Goal: Information Seeking & Learning: Learn about a topic

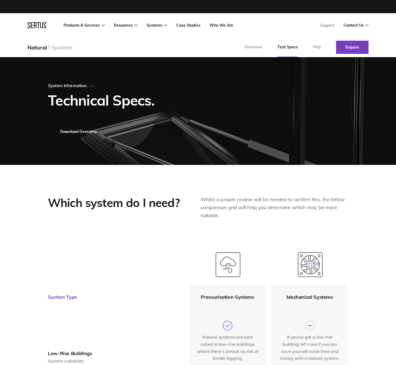
scroll to position [2, 0]
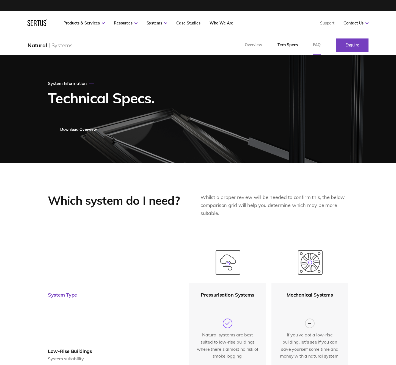
click at [316, 45] on link "FAQ" at bounding box center [316, 45] width 23 height 20
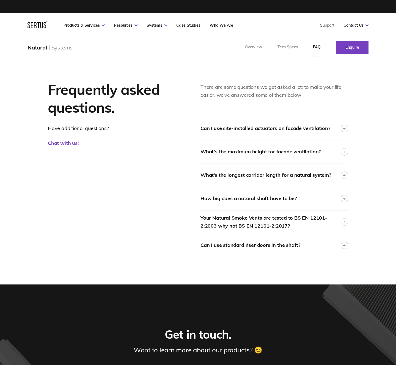
scroll to position [211, 0]
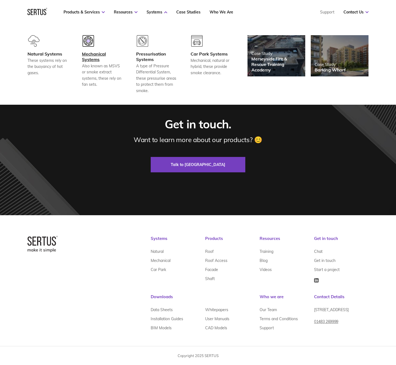
click at [98, 55] on div "Mechanical Systems" at bounding box center [102, 56] width 41 height 11
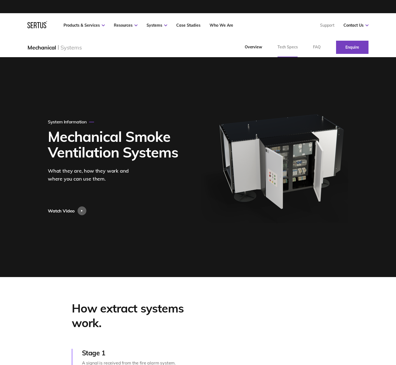
click at [287, 45] on link "Tech Specs" at bounding box center [288, 47] width 36 height 20
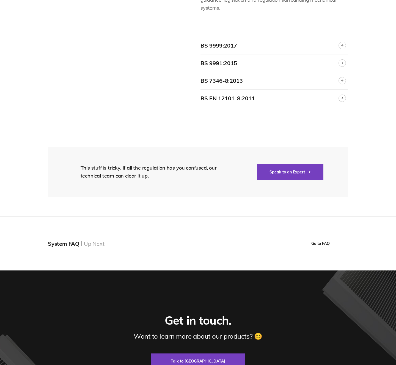
scroll to position [1119, 0]
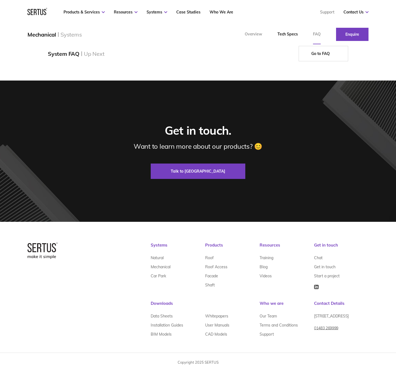
click at [318, 33] on link "FAQ" at bounding box center [316, 34] width 23 height 20
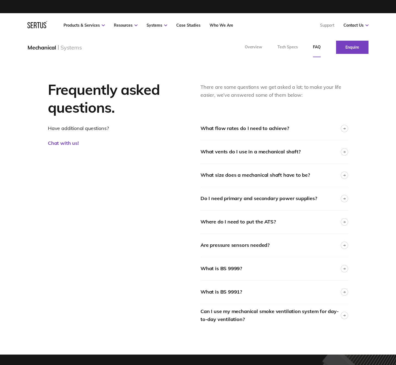
scroll to position [281, 0]
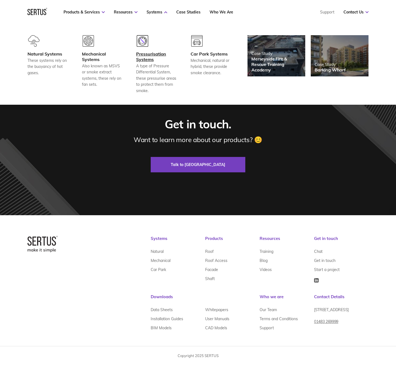
click at [145, 56] on div "Pressurisation Systems" at bounding box center [156, 56] width 41 height 11
click at [210, 55] on div "Car Park Systems" at bounding box center [210, 53] width 41 height 5
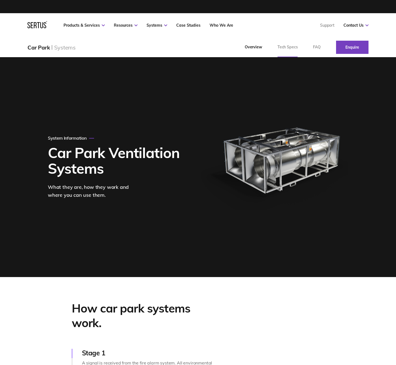
click at [285, 45] on link "Tech Specs" at bounding box center [288, 47] width 36 height 20
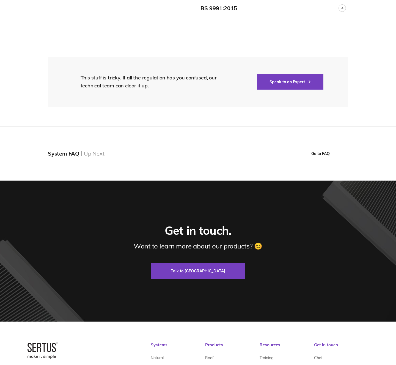
scroll to position [1036, 0]
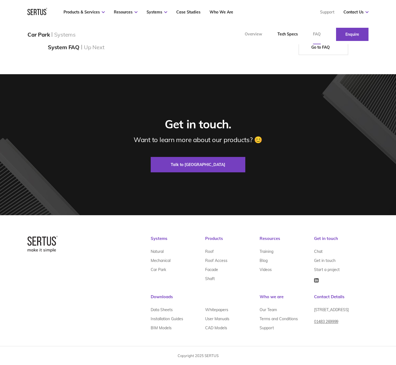
click at [318, 34] on link "FAQ" at bounding box center [316, 34] width 23 height 20
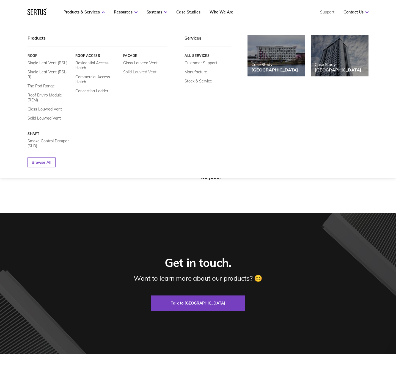
scroll to position [32, 0]
